Goal: Complete application form

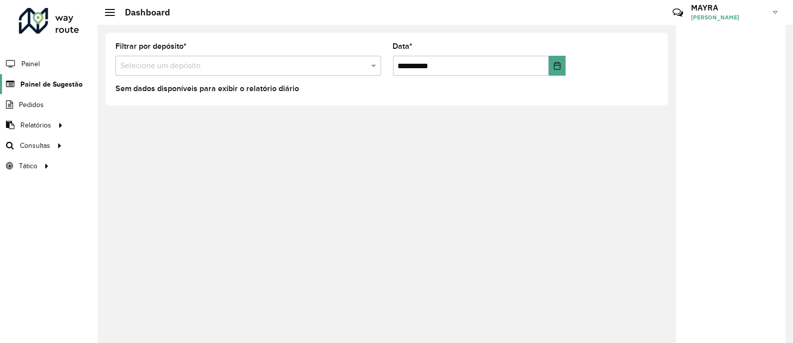
click at [42, 80] on span "Painel de Sugestão" at bounding box center [51, 84] width 62 height 10
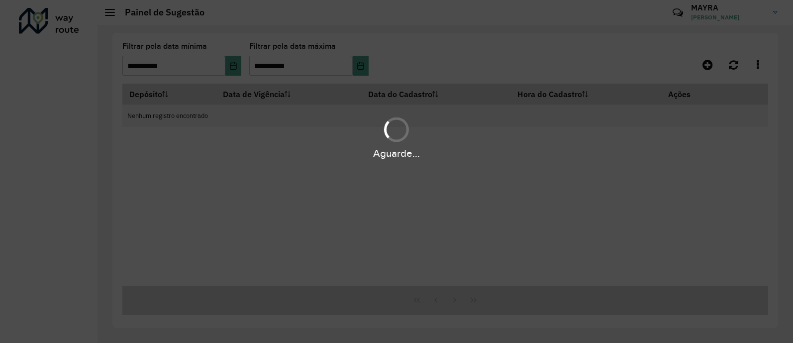
click at [42, 80] on hb-app "**********" at bounding box center [396, 171] width 793 height 343
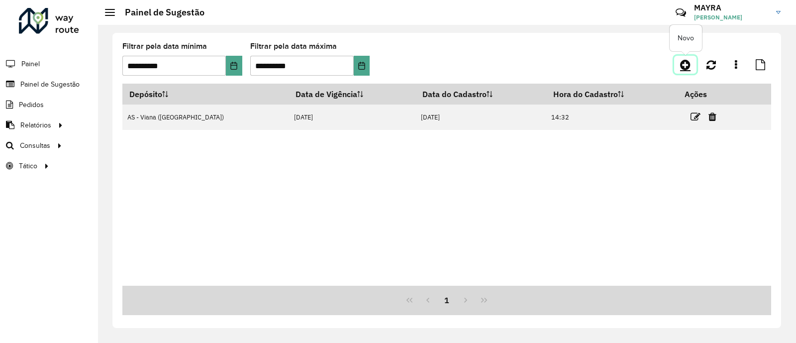
click at [682, 61] on icon at bounding box center [685, 65] width 10 height 12
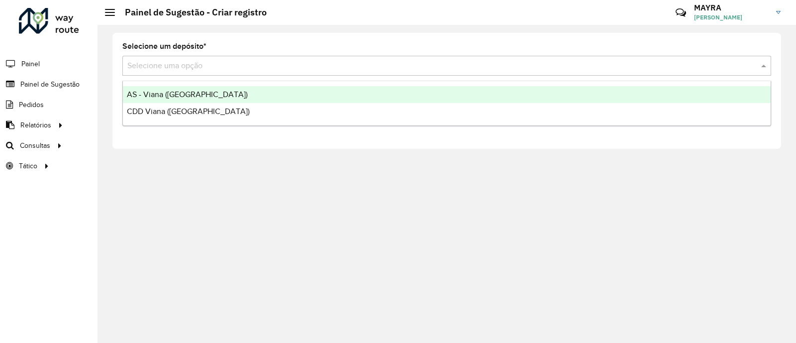
click at [617, 58] on div "Selecione uma opção" at bounding box center [446, 66] width 649 height 20
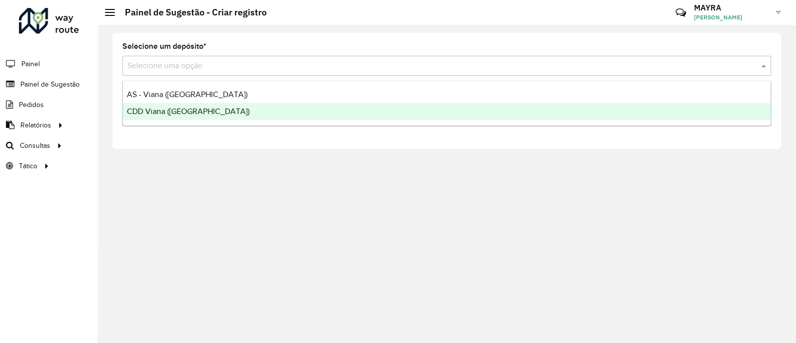
click at [563, 104] on div "CDD Viana ([GEOGRAPHIC_DATA])" at bounding box center [447, 111] width 648 height 17
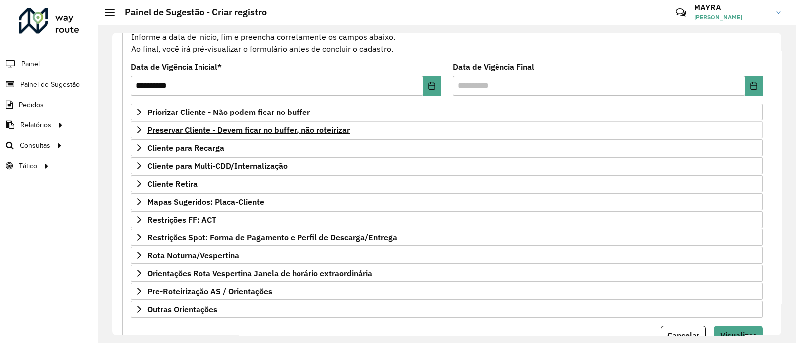
scroll to position [110, 0]
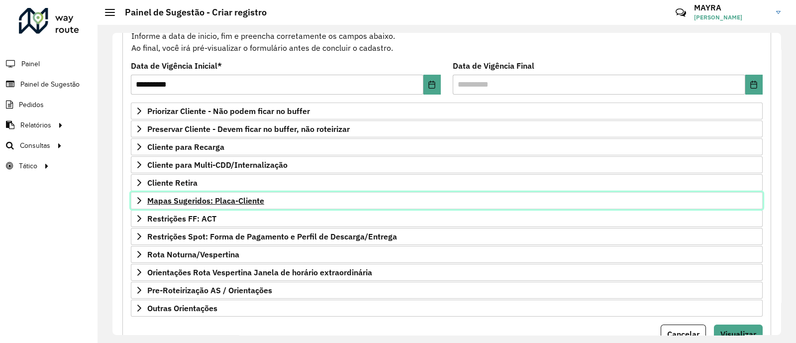
click at [167, 201] on span "Mapas Sugeridos: Placa-Cliente" at bounding box center [205, 200] width 117 height 8
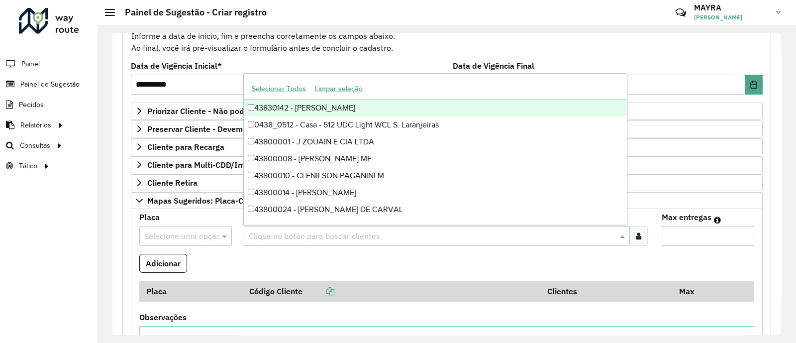
click at [320, 234] on input "text" at bounding box center [431, 236] width 371 height 12
click at [184, 152] on link "Cliente para Recarga" at bounding box center [447, 146] width 632 height 17
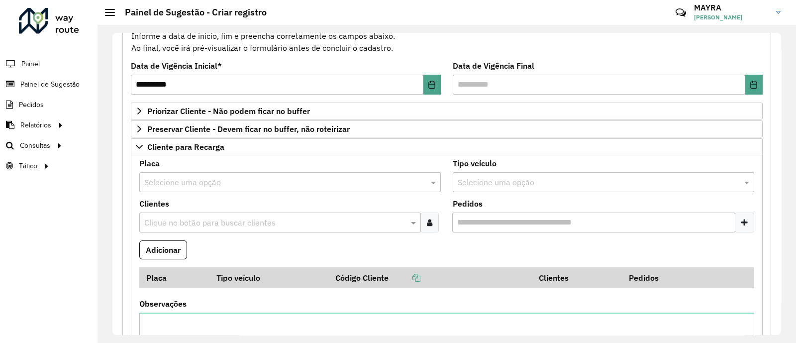
click at [512, 228] on input "Pedidos" at bounding box center [593, 222] width 283 height 20
click at [333, 174] on div "Selecione uma opção" at bounding box center [289, 182] width 301 height 20
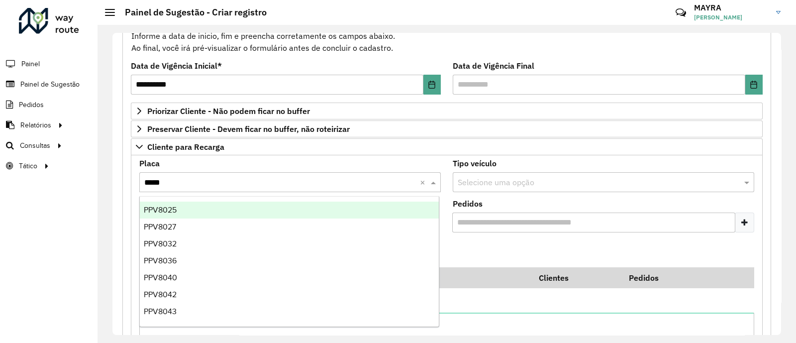
type input "******"
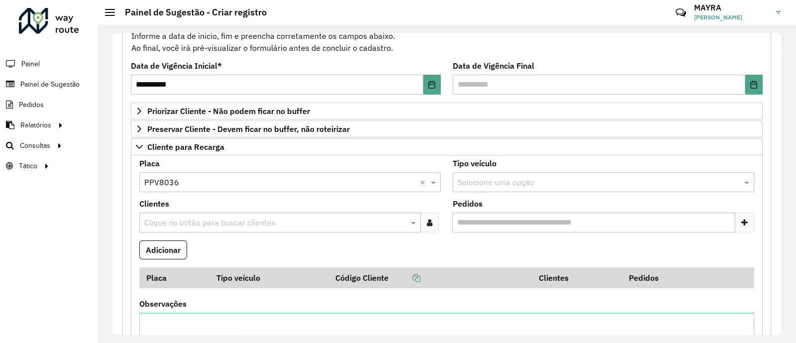
type input "*"
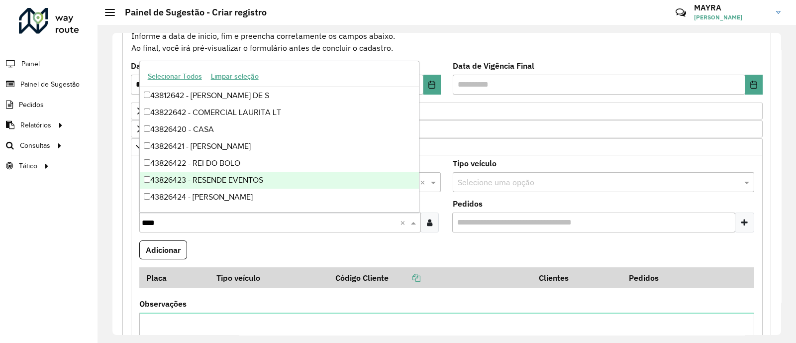
type input "*****"
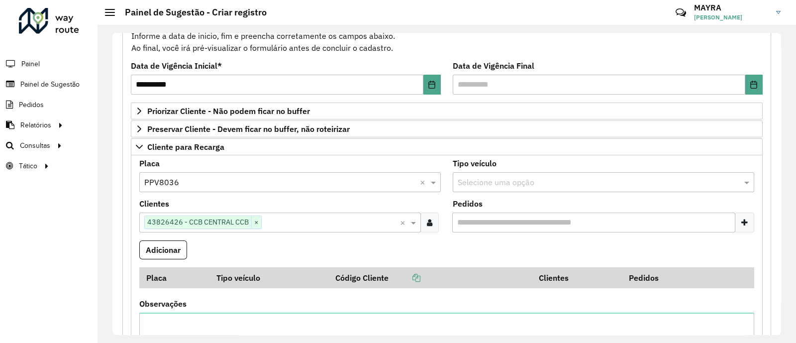
click at [566, 236] on formly-field "Pedidos" at bounding box center [603, 220] width 313 height 40
drag, startPoint x: 557, startPoint y: 213, endPoint x: 581, endPoint y: 221, distance: 25.0
click at [557, 217] on input "Pedidos" at bounding box center [593, 222] width 283 height 20
drag, startPoint x: 581, startPoint y: 221, endPoint x: 773, endPoint y: 219, distance: 191.5
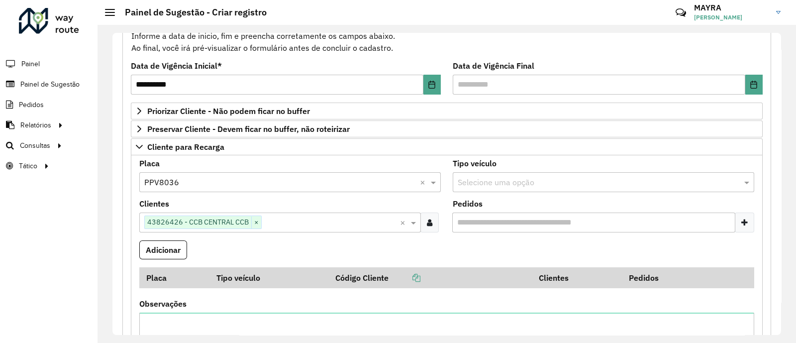
click at [739, 222] on div at bounding box center [744, 222] width 19 height 20
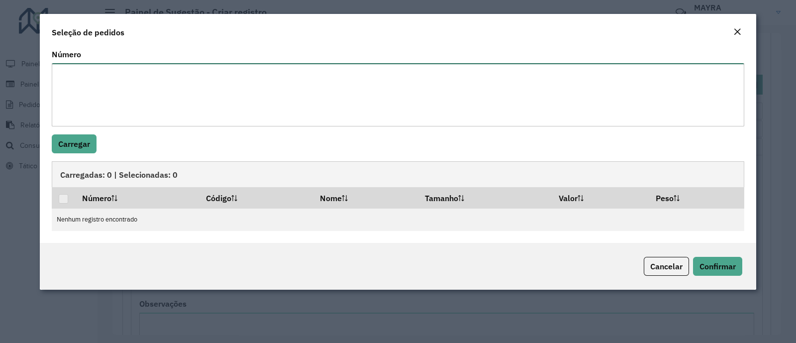
click at [84, 92] on textarea "Número" at bounding box center [398, 94] width 692 height 63
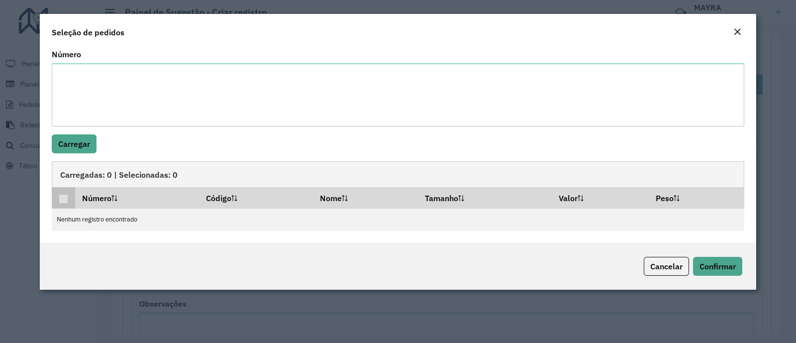
click at [60, 194] on p-tableheadercheckbox at bounding box center [64, 198] width 10 height 10
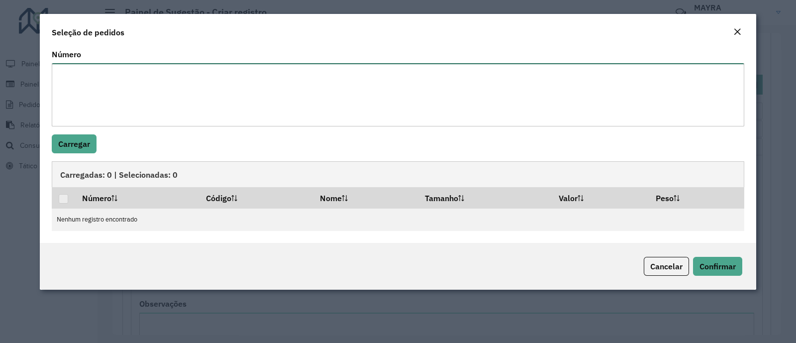
click at [115, 86] on textarea "Número" at bounding box center [398, 94] width 692 height 63
